Goal: Use online tool/utility: Use online tool/utility

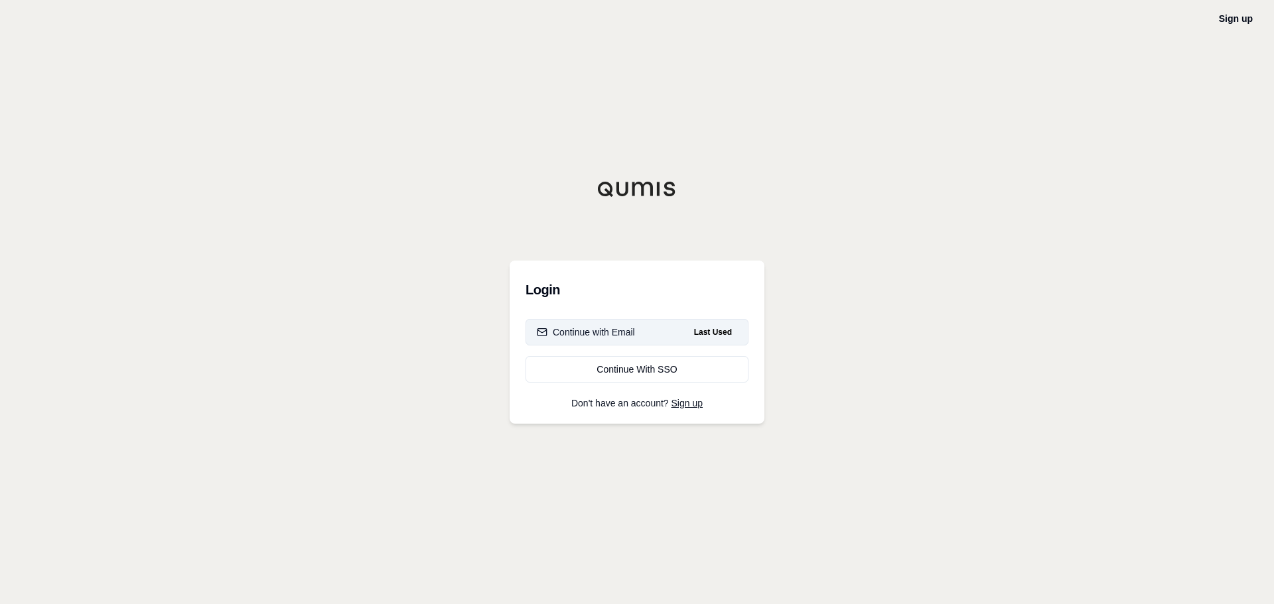
click at [594, 338] on div "Continue with Email" at bounding box center [586, 332] width 98 height 13
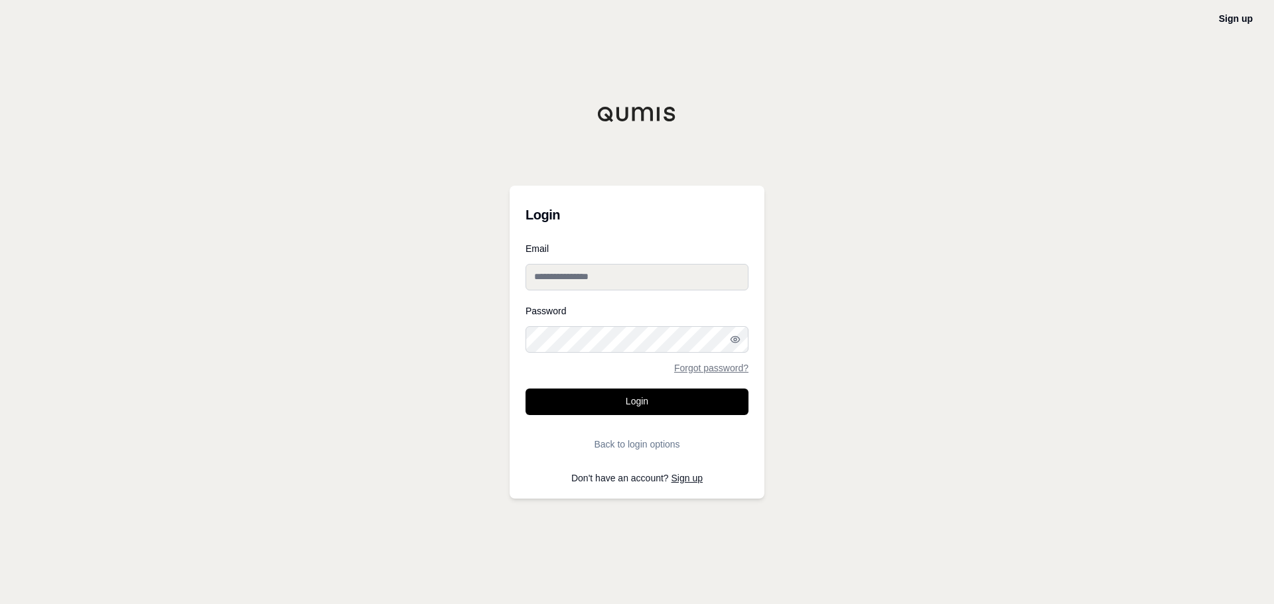
click at [595, 282] on input "Email" at bounding box center [636, 277] width 223 height 27
type input "**********"
click at [525, 389] on button "Login" at bounding box center [636, 402] width 223 height 27
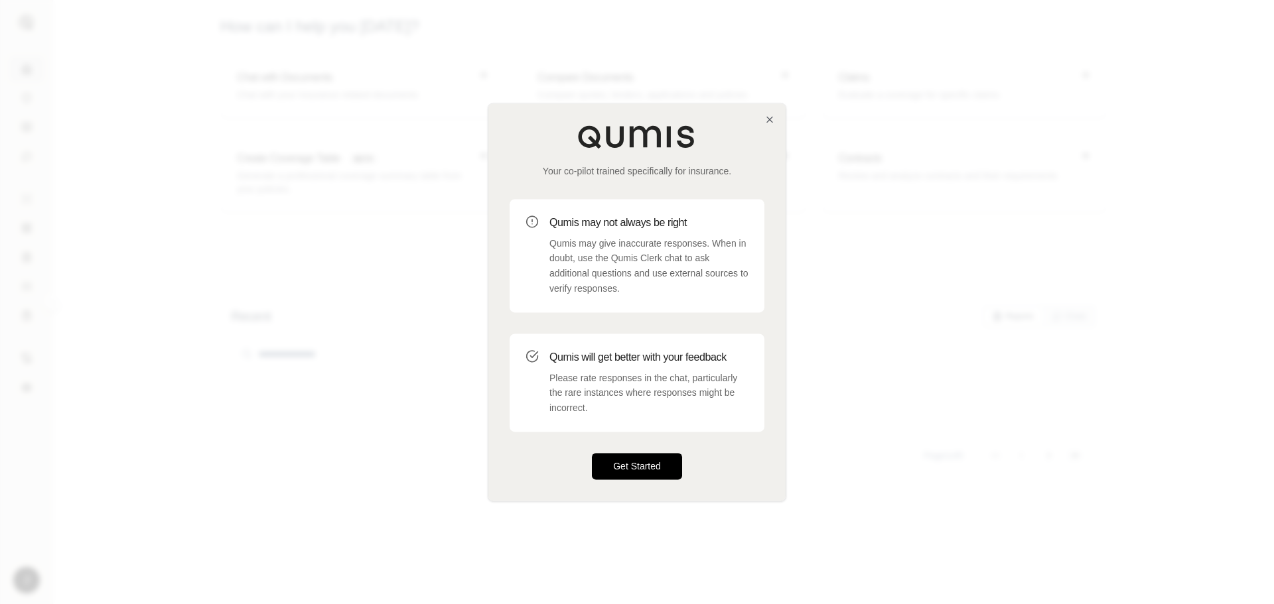
click at [656, 475] on button "Get Started" at bounding box center [637, 466] width 90 height 27
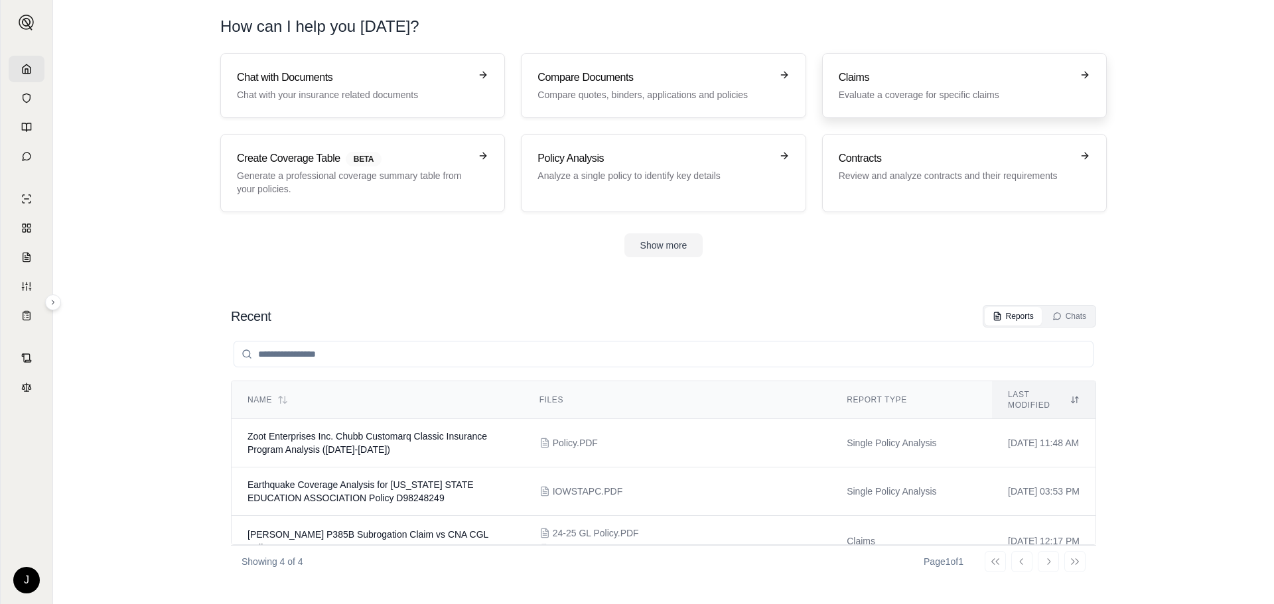
click at [876, 77] on h3 "Claims" at bounding box center [954, 78] width 233 height 16
click at [400, 103] on link "Chat with Documents Chat with your insurance related documents" at bounding box center [362, 85] width 285 height 65
click at [557, 166] on h3 "Policy Analysis" at bounding box center [653, 159] width 233 height 16
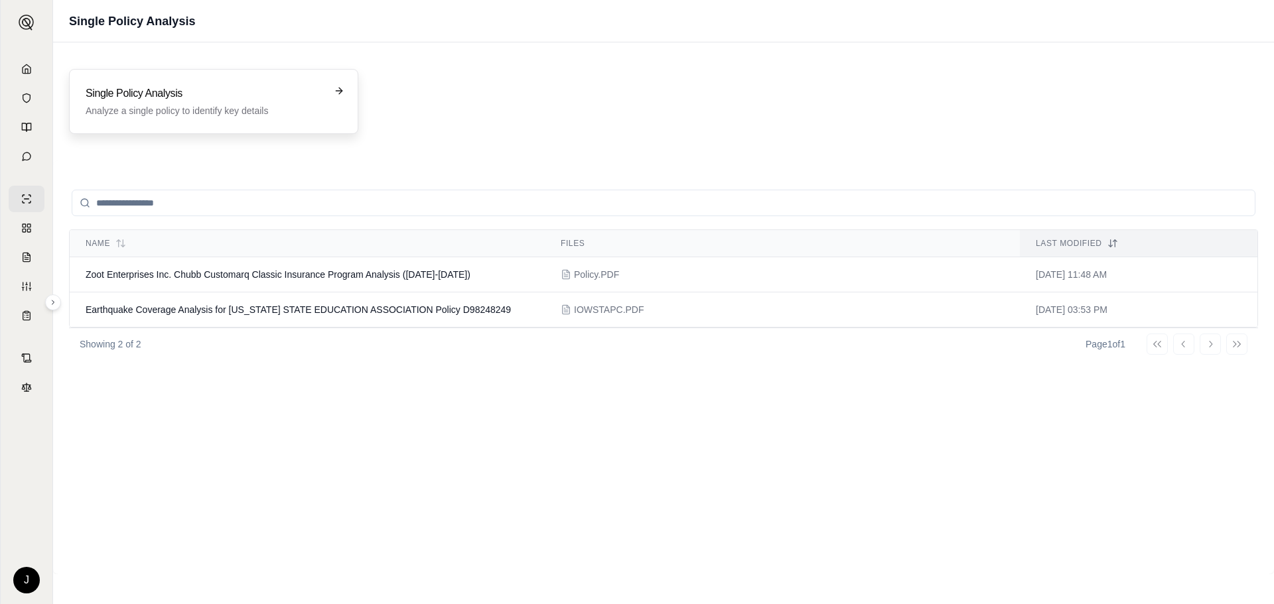
click at [340, 97] on div "Single Policy Analysis Analyze a single policy to identify key details" at bounding box center [214, 102] width 256 height 32
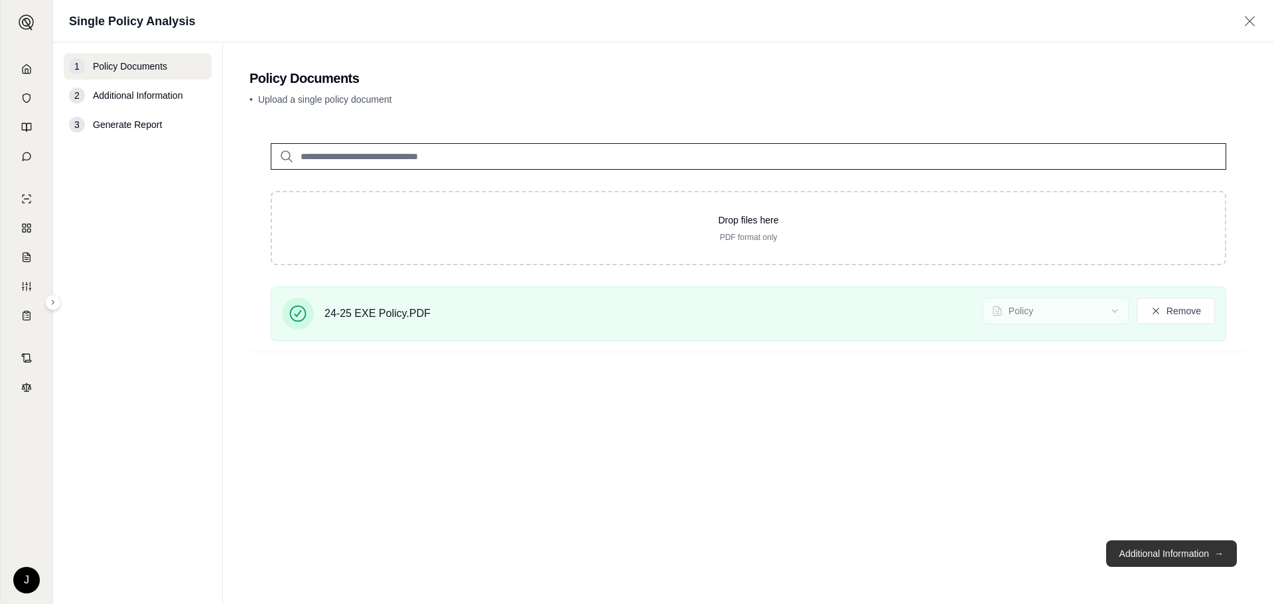
click at [1162, 549] on button "Additional Information →" at bounding box center [1171, 554] width 131 height 27
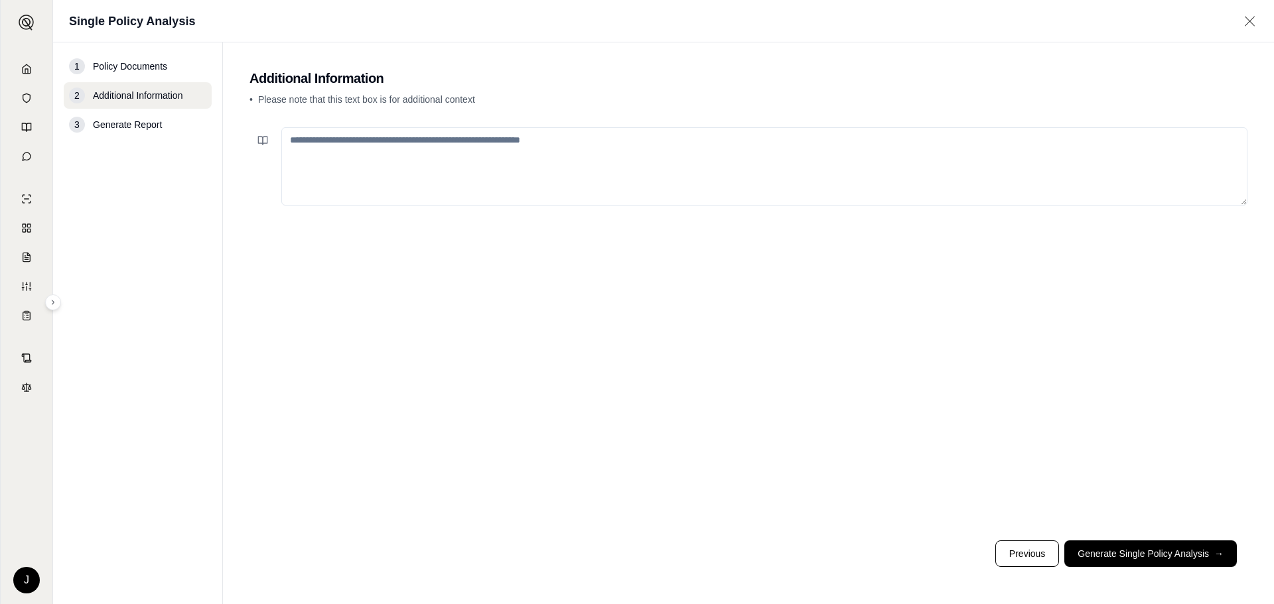
click at [627, 149] on textarea at bounding box center [764, 166] width 966 height 78
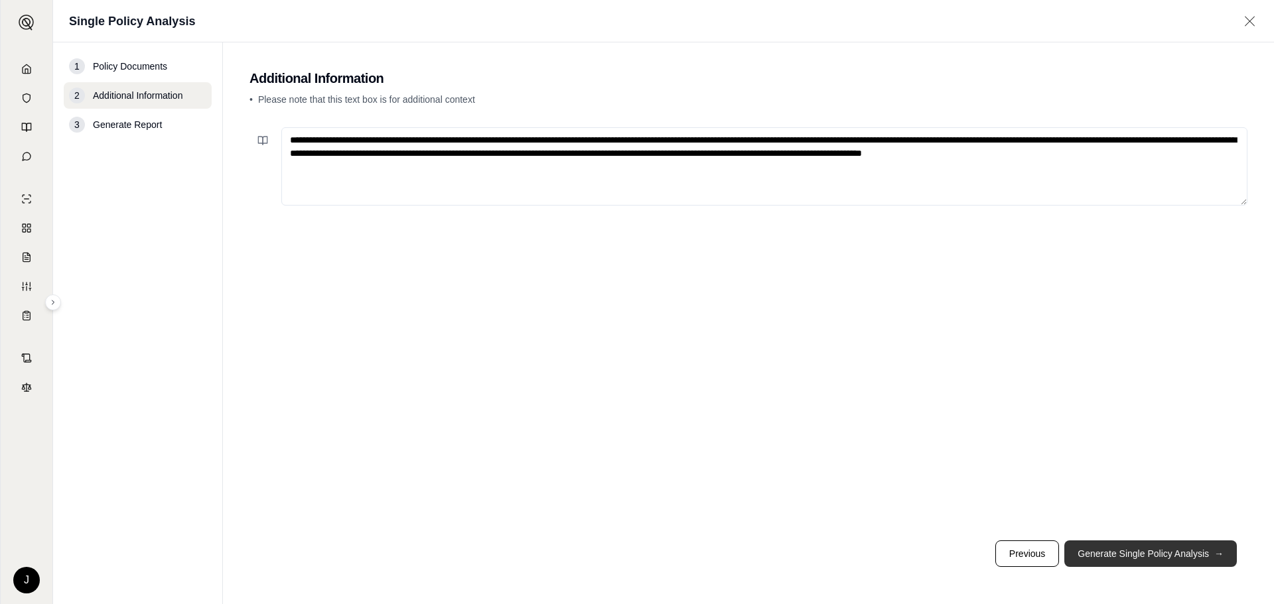
type textarea "**********"
click at [1143, 555] on button "Generate Single Policy Analysis →" at bounding box center [1150, 554] width 172 height 27
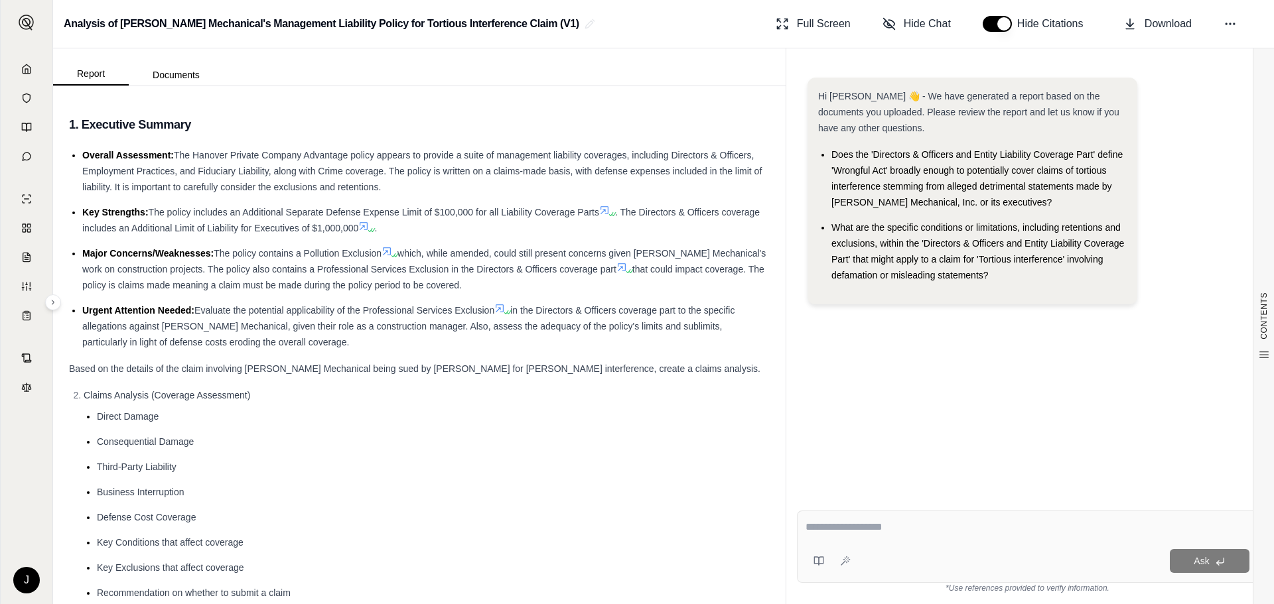
click at [893, 530] on textarea at bounding box center [1027, 527] width 444 height 16
type textarea "**********"
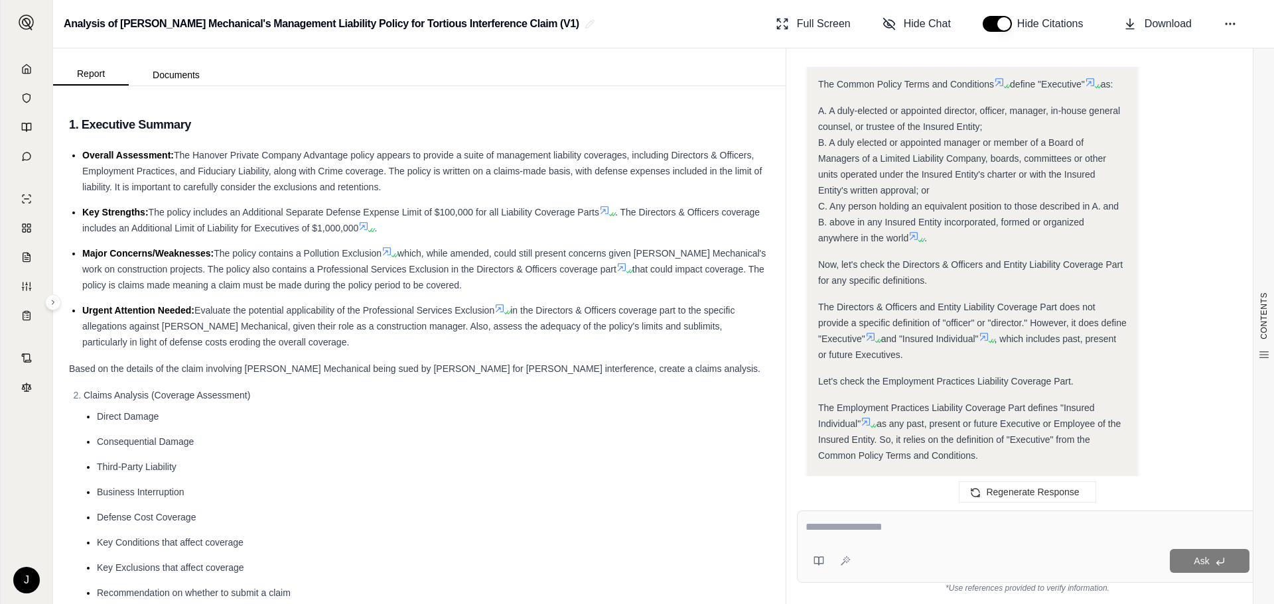
scroll to position [639, 0]
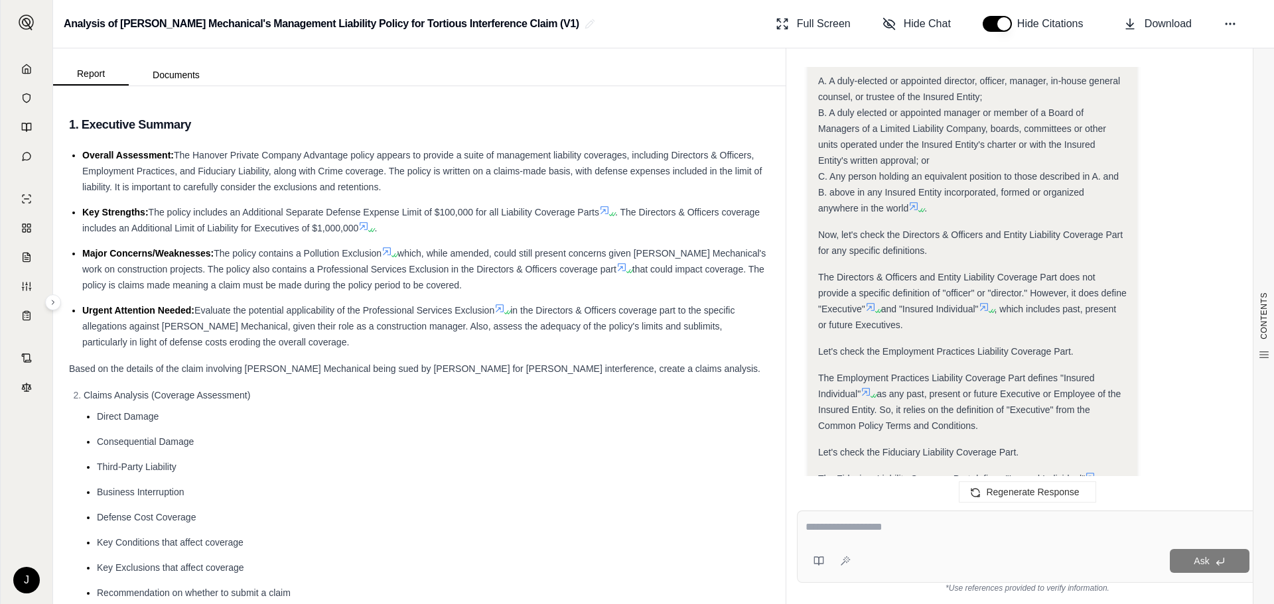
click at [880, 542] on div "Ask" at bounding box center [1027, 547] width 461 height 72
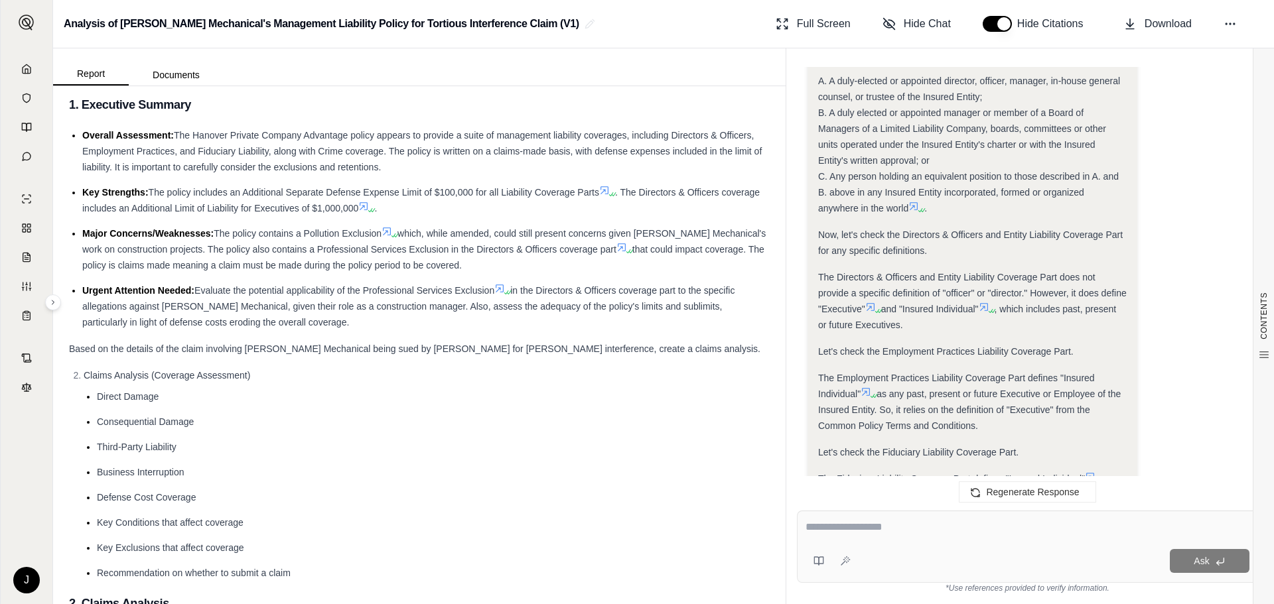
scroll to position [0, 0]
